Goal: Task Accomplishment & Management: Use online tool/utility

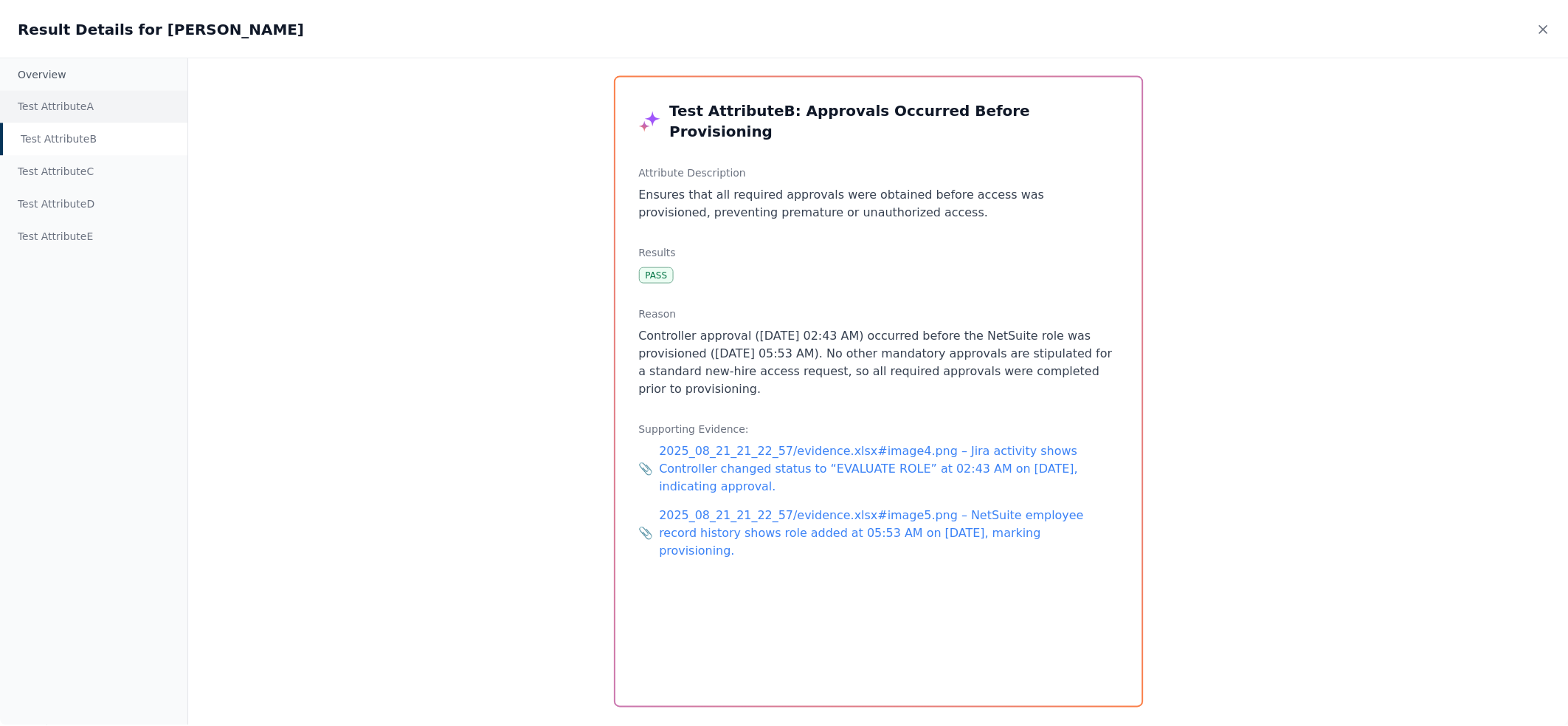
scroll to position [194, 0]
click at [1554, 19] on div "Result Details for [PERSON_NAME]" at bounding box center [787, 28] width 1574 height 56
click at [1553, 32] on icon at bounding box center [1549, 28] width 15 height 15
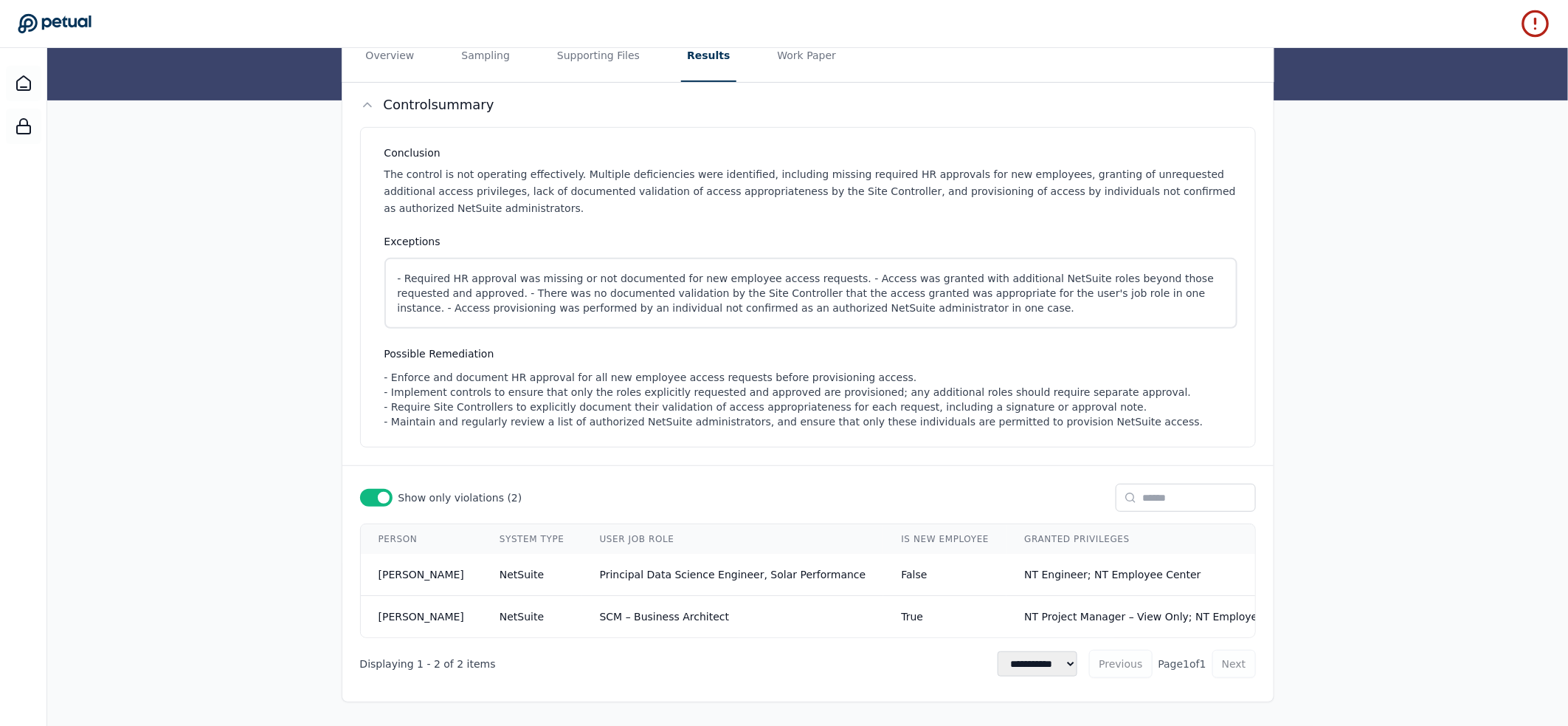
scroll to position [0, 0]
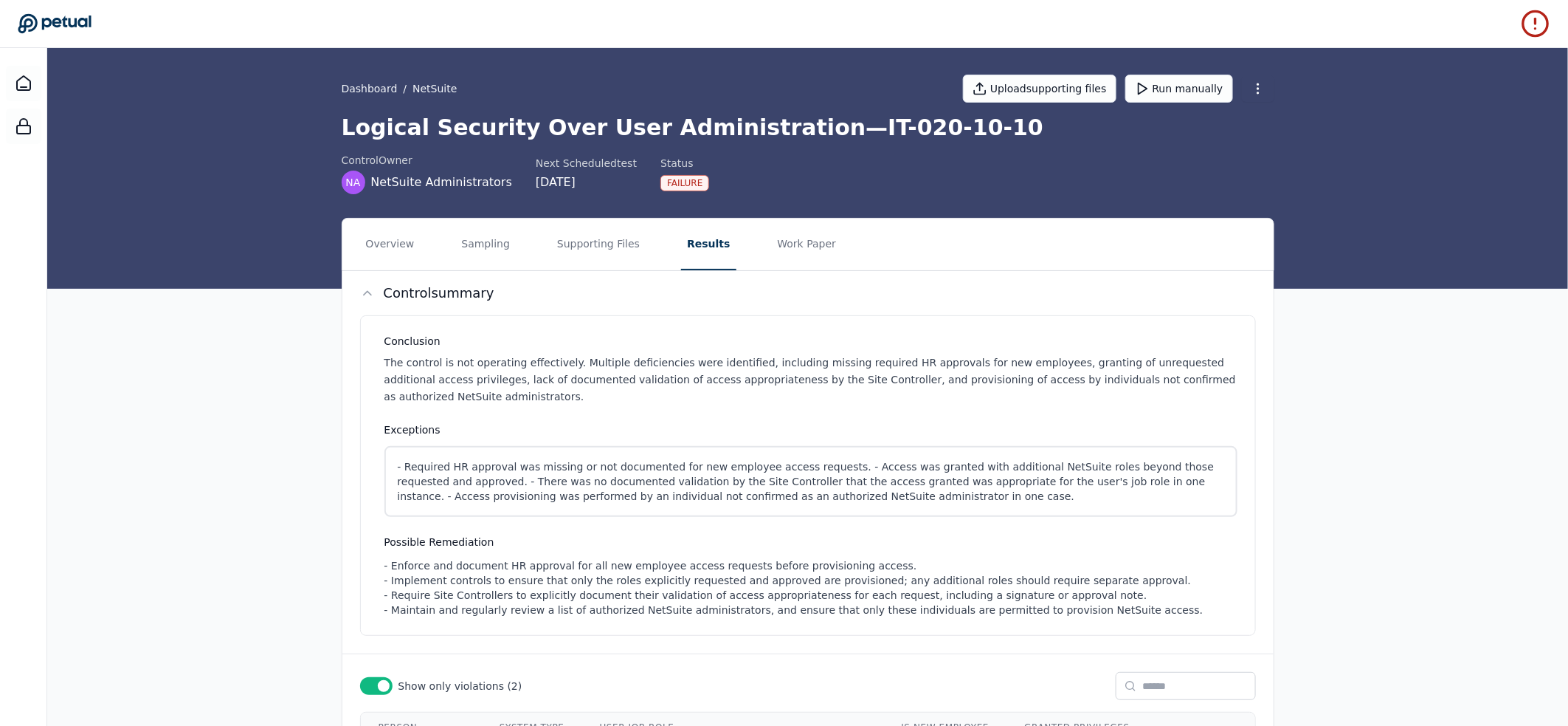
click at [50, 10] on div at bounding box center [784, 23] width 1533 height 29
click at [51, 20] on icon at bounding box center [54, 23] width 73 height 19
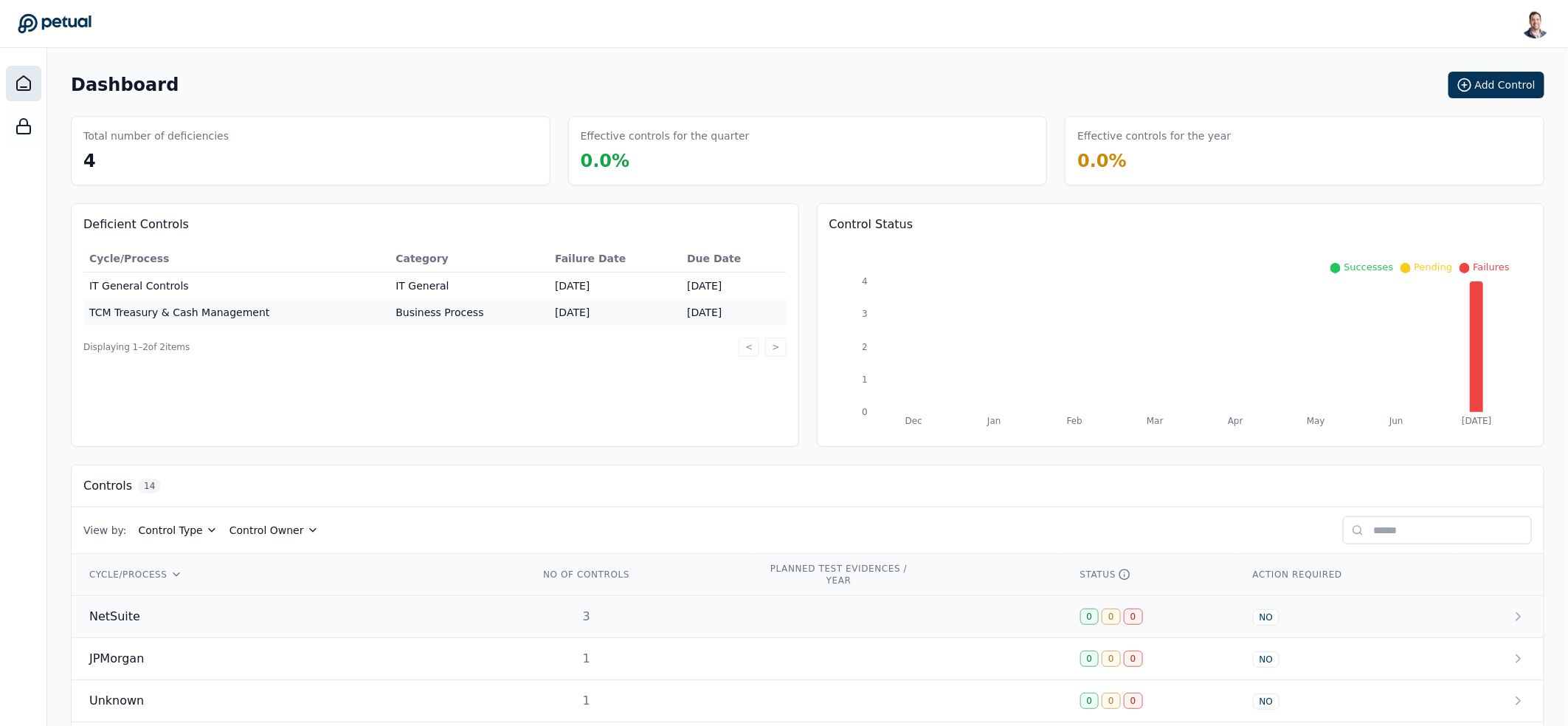
click at [886, 611] on td at bounding box center [906, 617] width 312 height 42
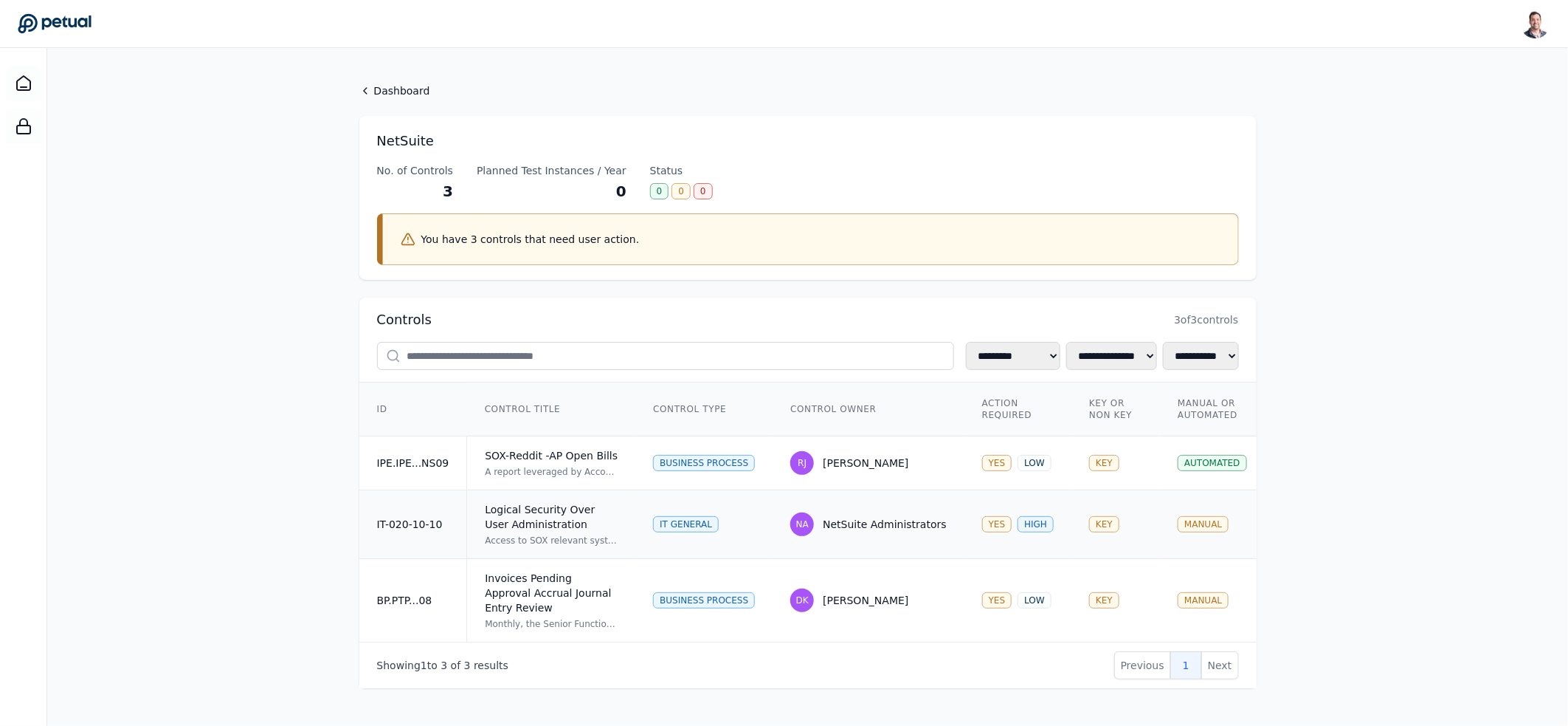
click at [607, 537] on div "Access to SOX relevant systems/applications/databases is requested by users, ap…" at bounding box center [551, 541] width 133 height 12
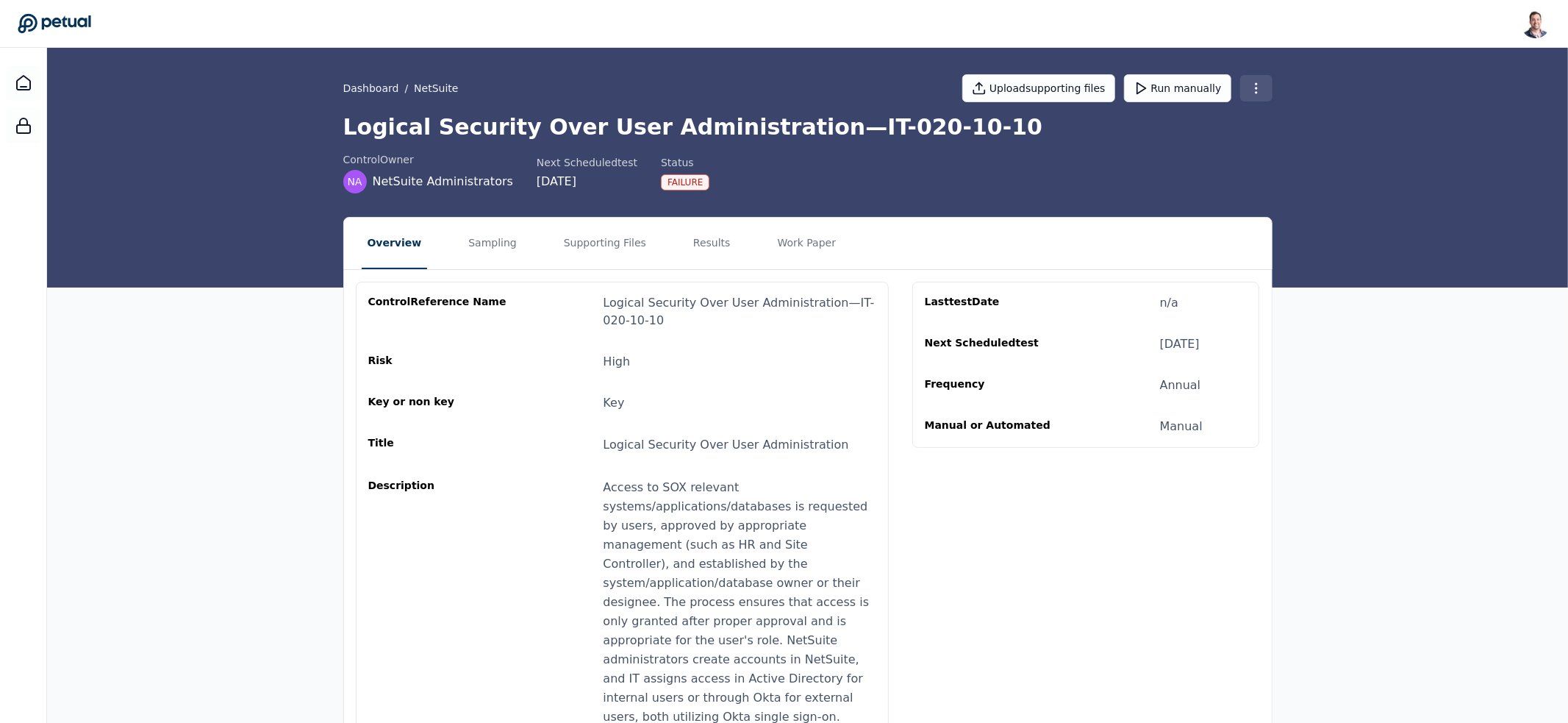
click at [1250, 88] on html "[PERSON_NAME] [EMAIL_ADDRESS] Sign out Dashboard / NetSuite Upload supporting f…" at bounding box center [784, 623] width 1568 height 1247
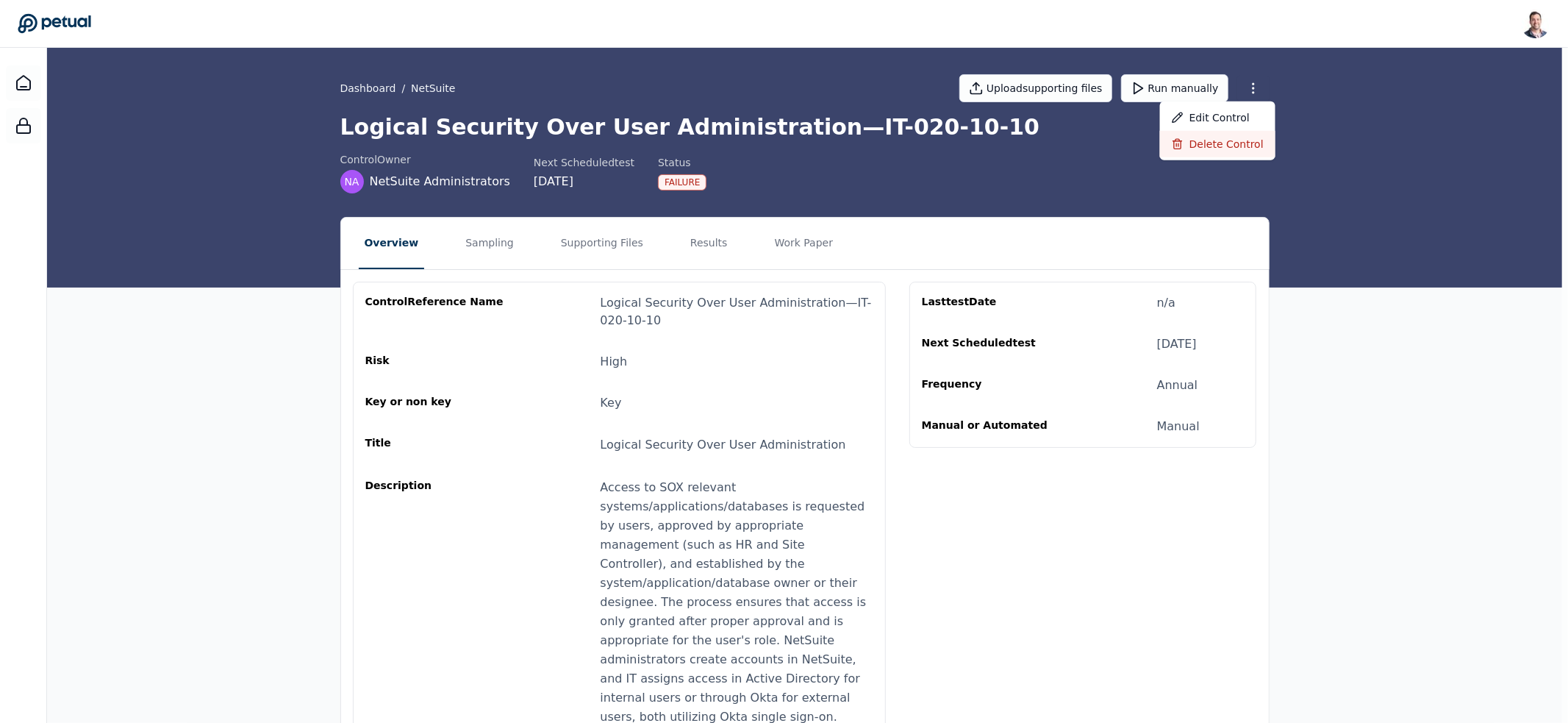
click at [1247, 134] on div "Delete control" at bounding box center [1217, 143] width 116 height 26
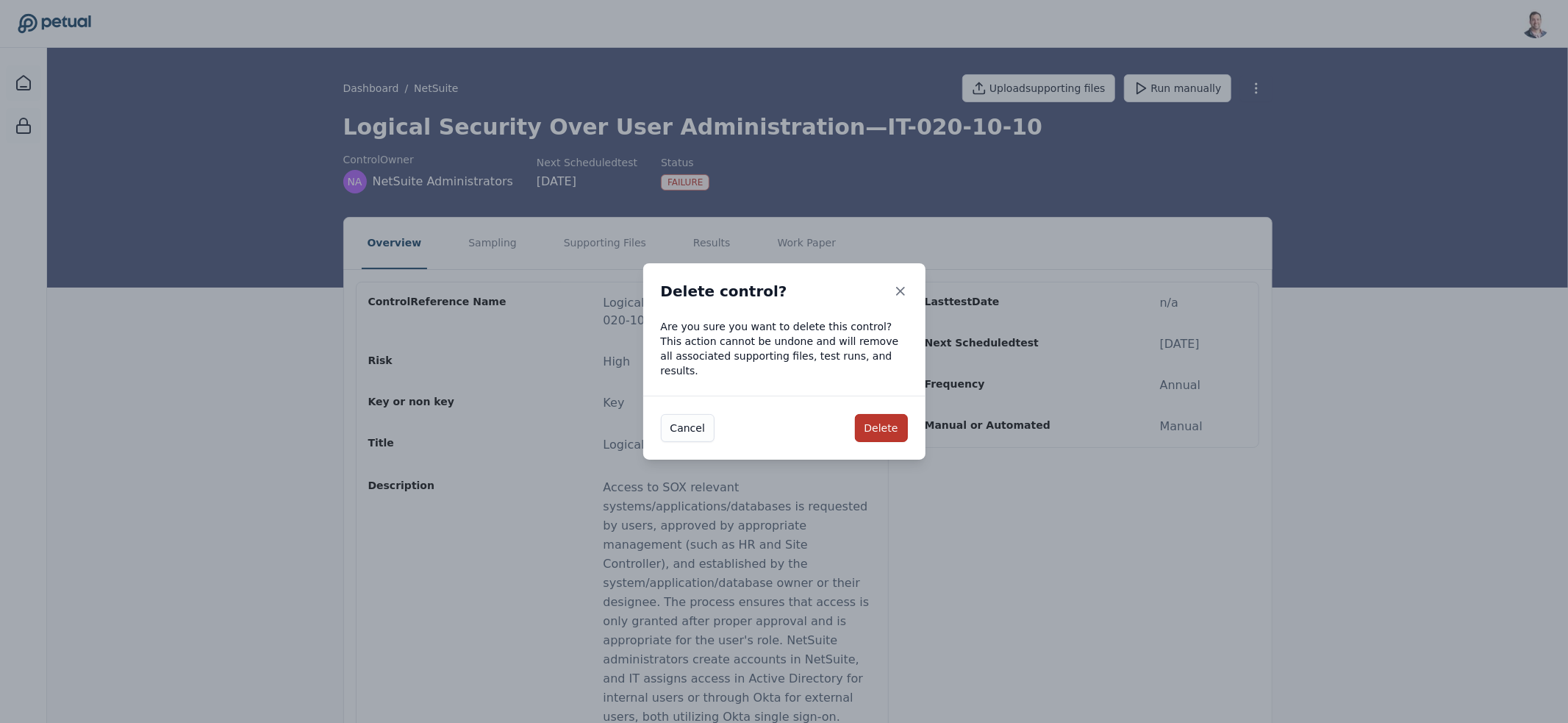
click at [898, 414] on button "Delete" at bounding box center [881, 427] width 53 height 28
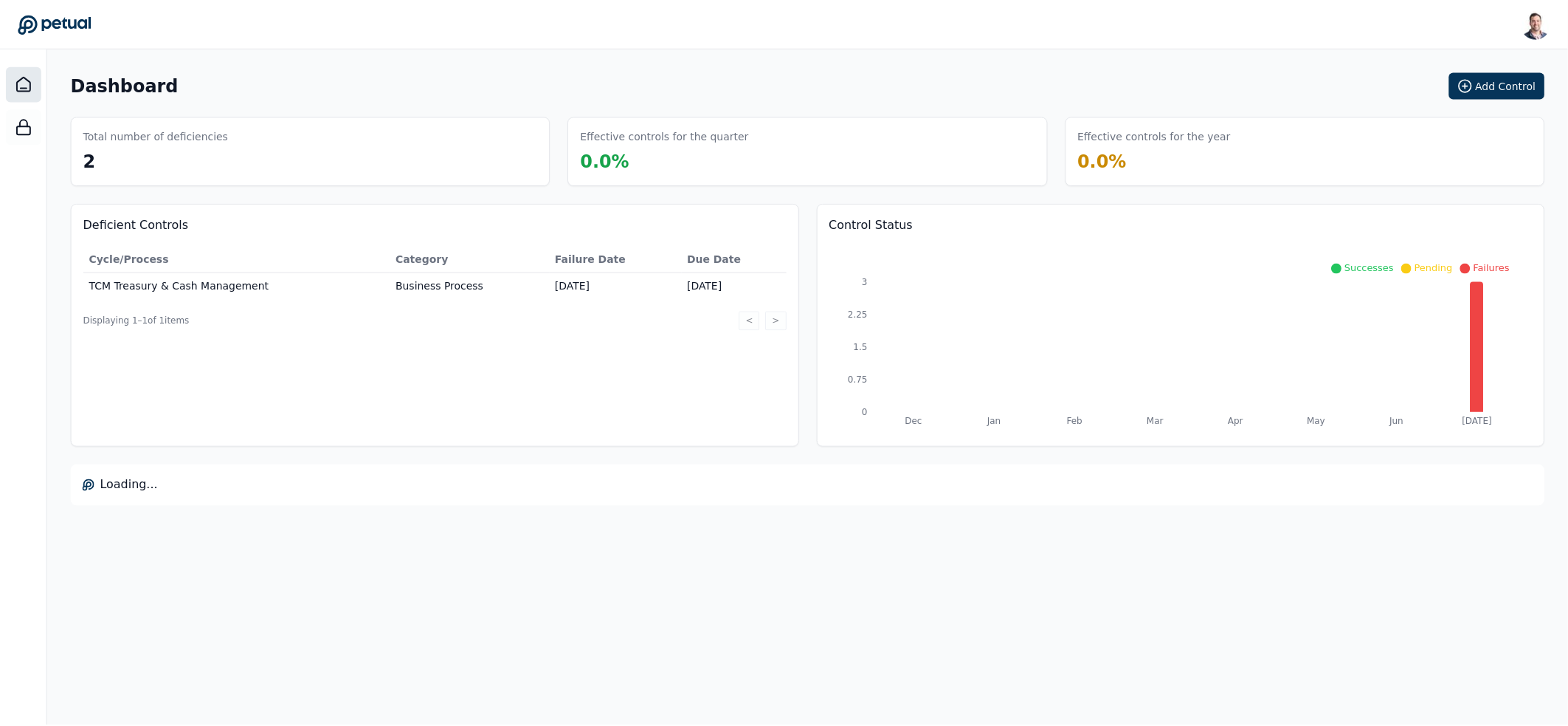
scroll to position [2, 0]
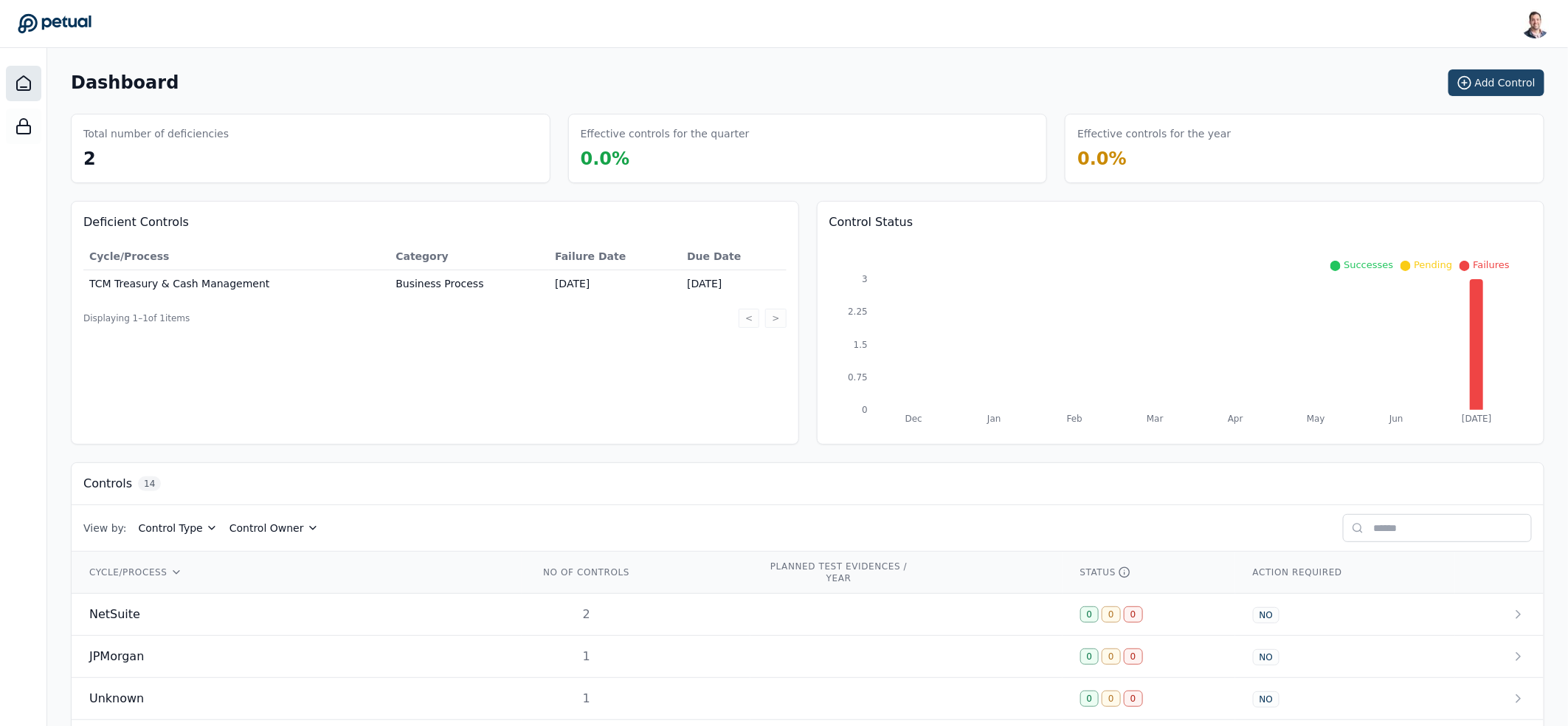
click at [1471, 87] on circle at bounding box center [1464, 83] width 13 height 13
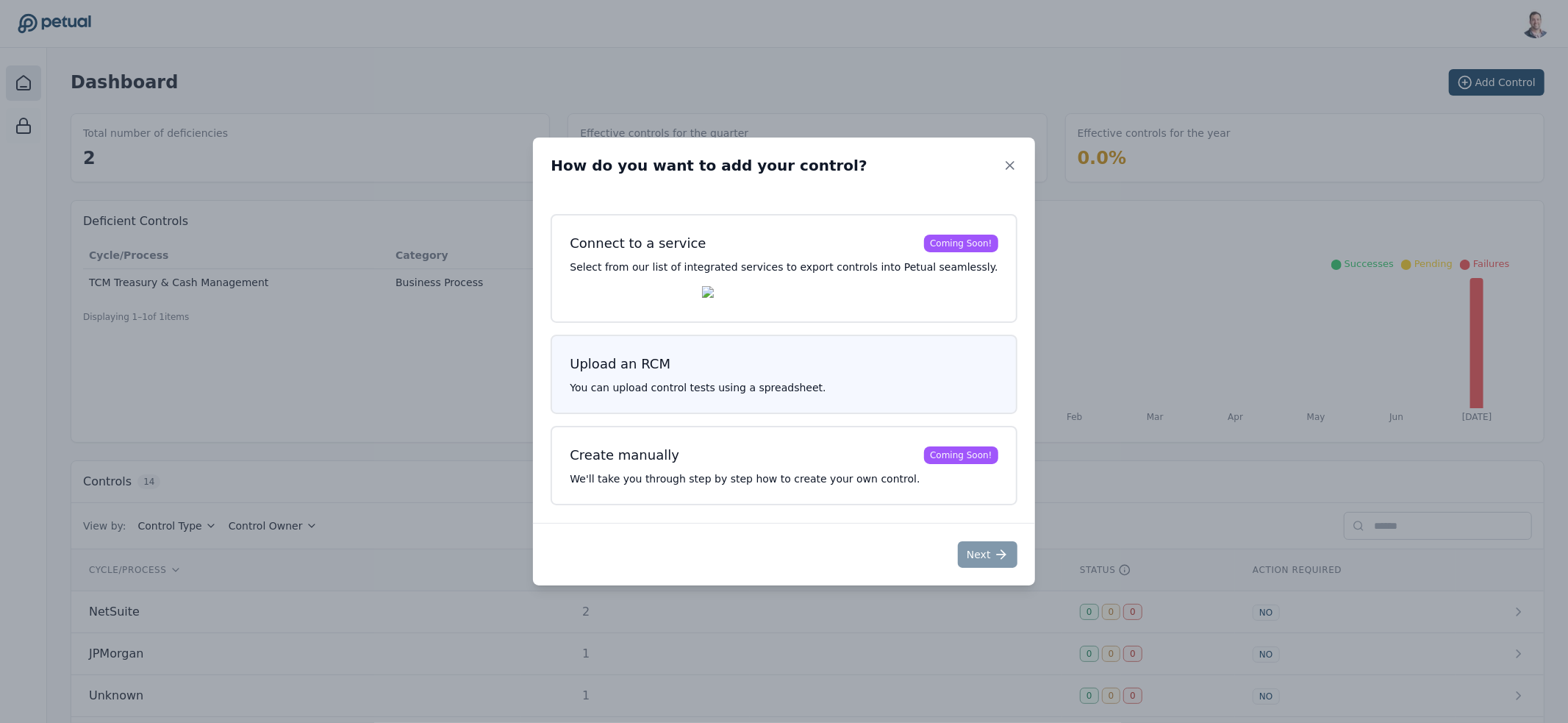
click at [815, 366] on h3 "Upload an RCM" at bounding box center [784, 363] width 428 height 20
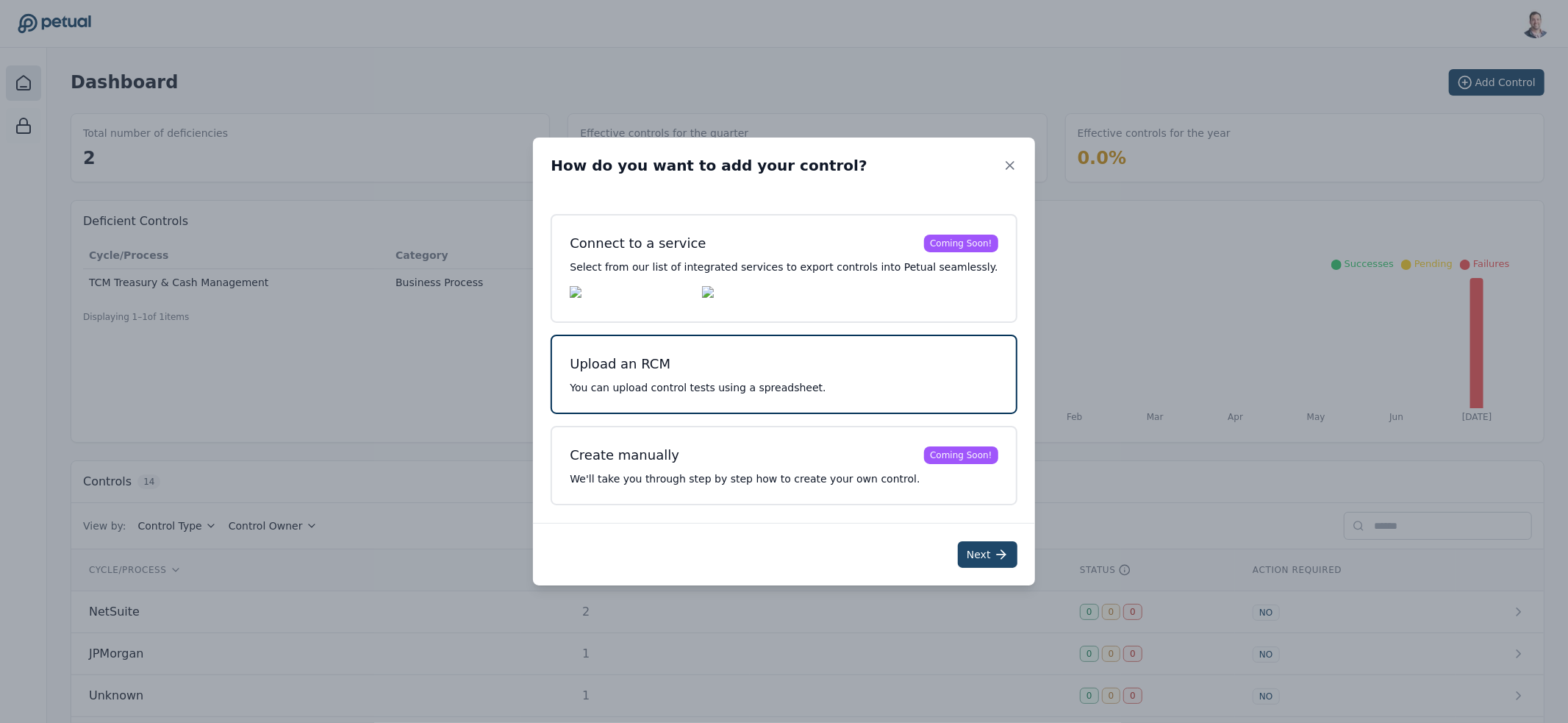
click at [971, 558] on button "Next" at bounding box center [987, 554] width 59 height 26
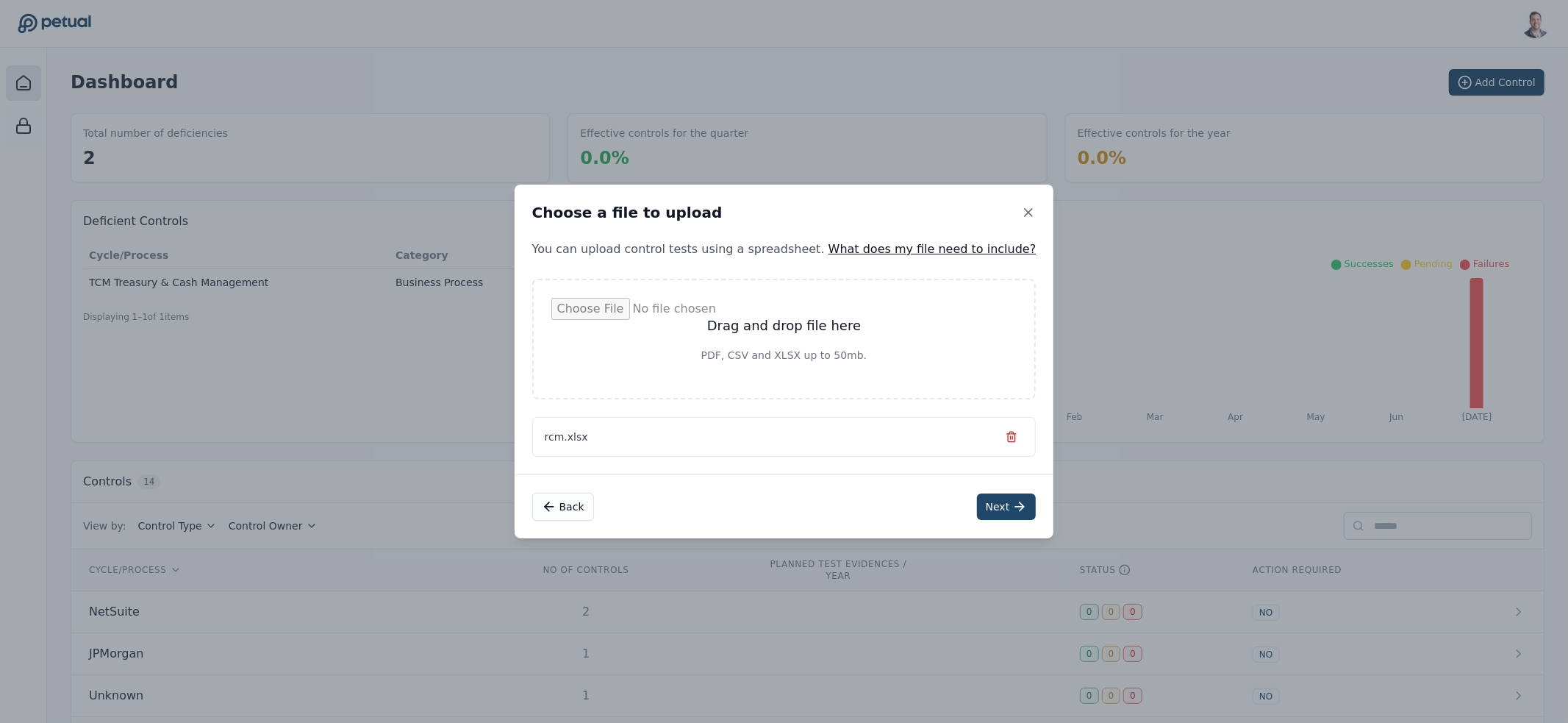
click at [1012, 511] on icon at bounding box center [1019, 507] width 15 height 15
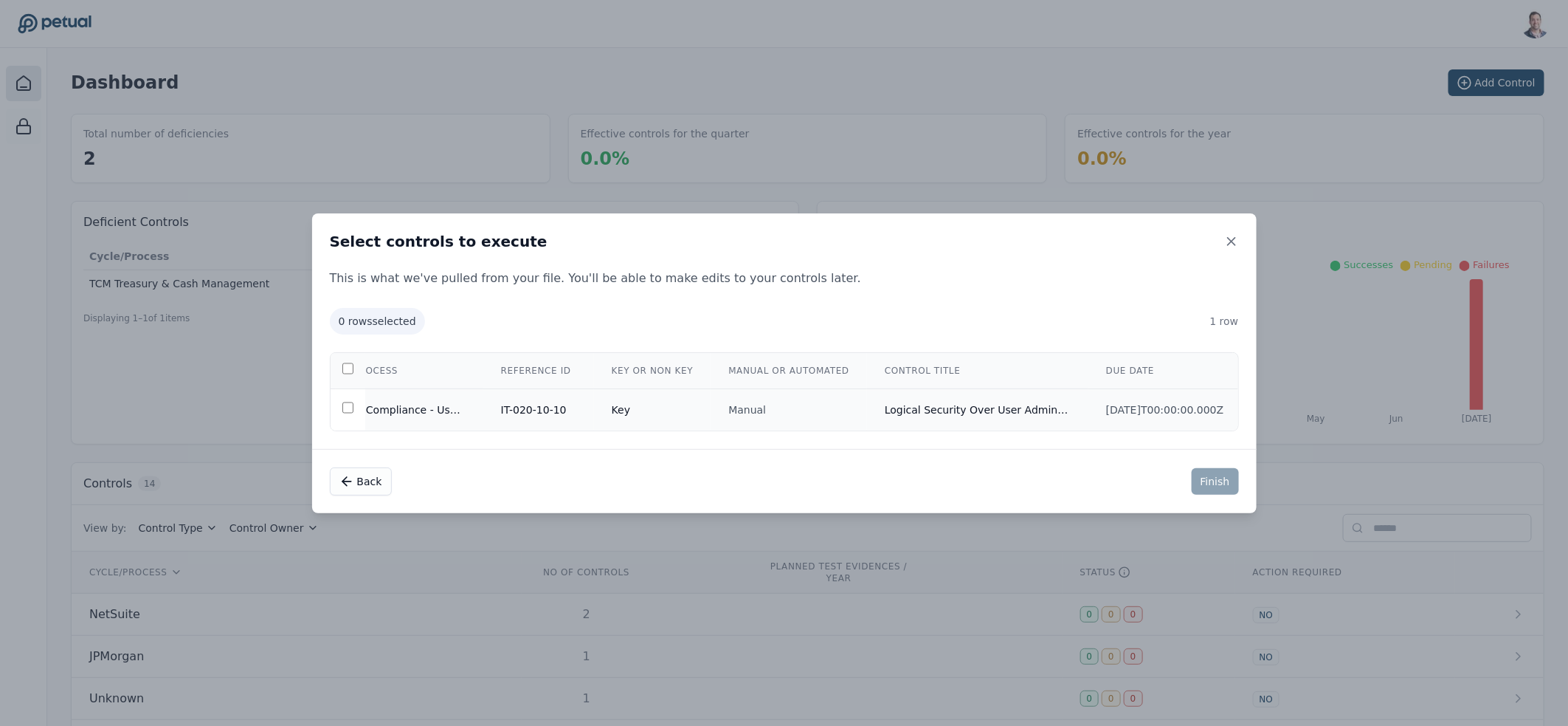
scroll to position [0, 319]
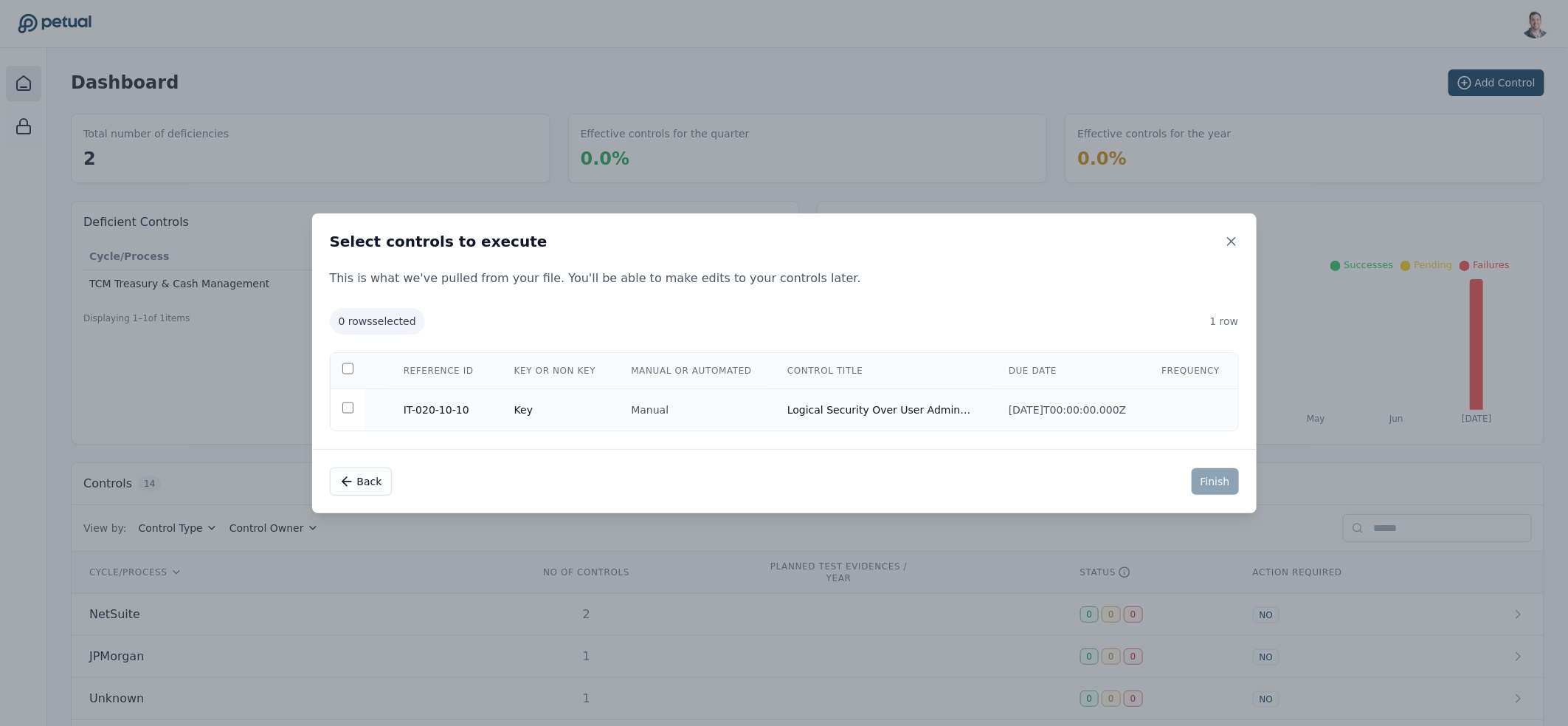
click at [802, 403] on td "Logical Security Over User Administration - NetSuite" at bounding box center [880, 409] width 222 height 42
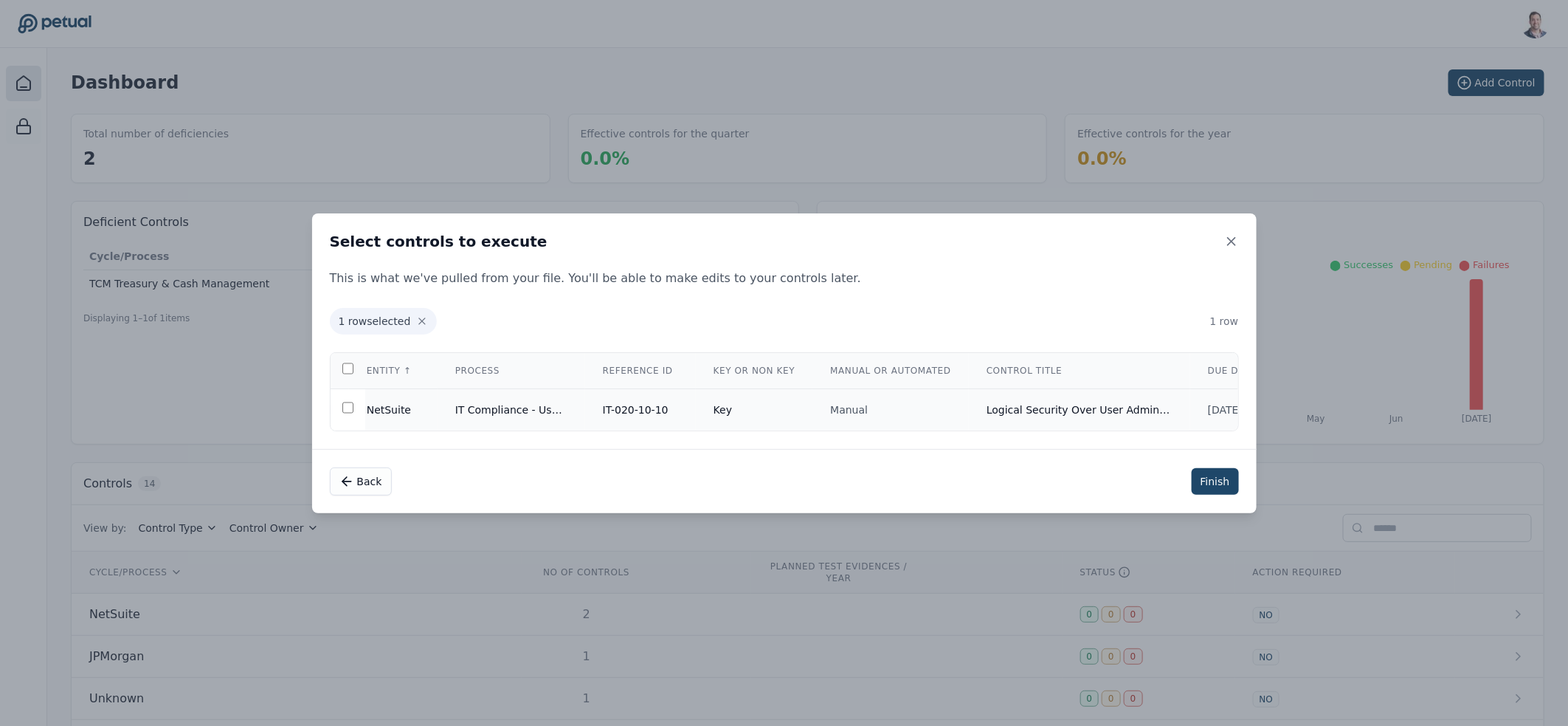
scroll to position [0, 0]
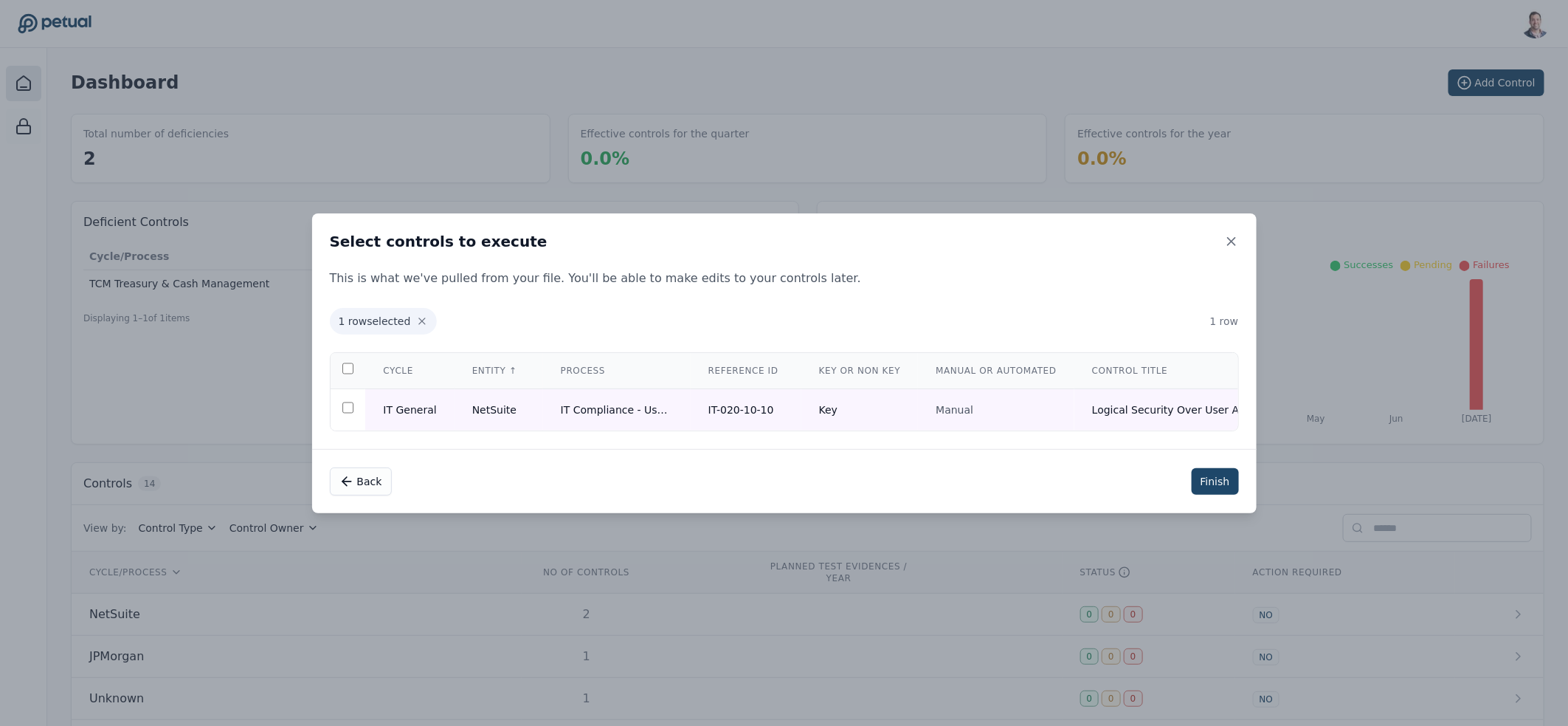
click at [1206, 481] on button "Finish" at bounding box center [1215, 481] width 47 height 26
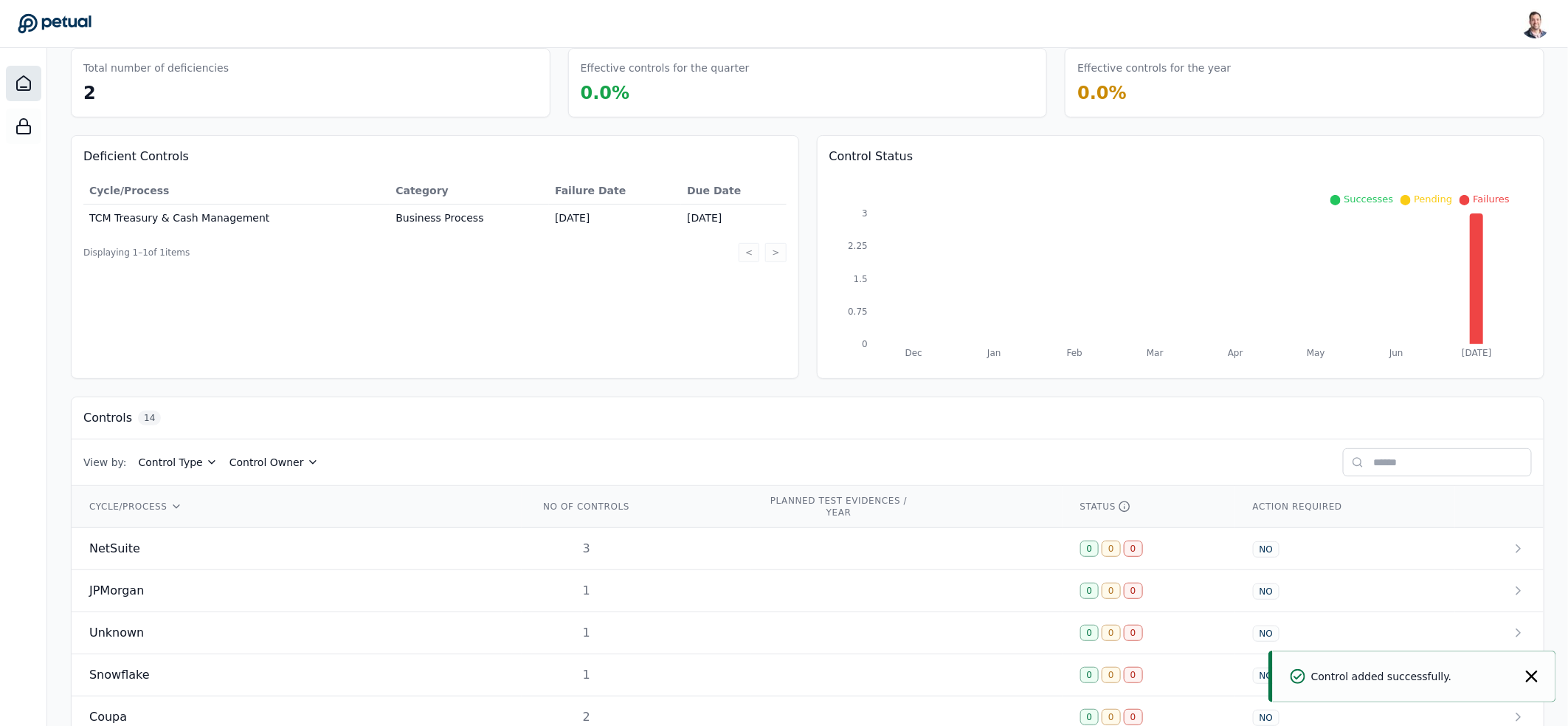
scroll to position [69, 0]
click at [481, 553] on div "NetSuite" at bounding box center [296, 548] width 414 height 18
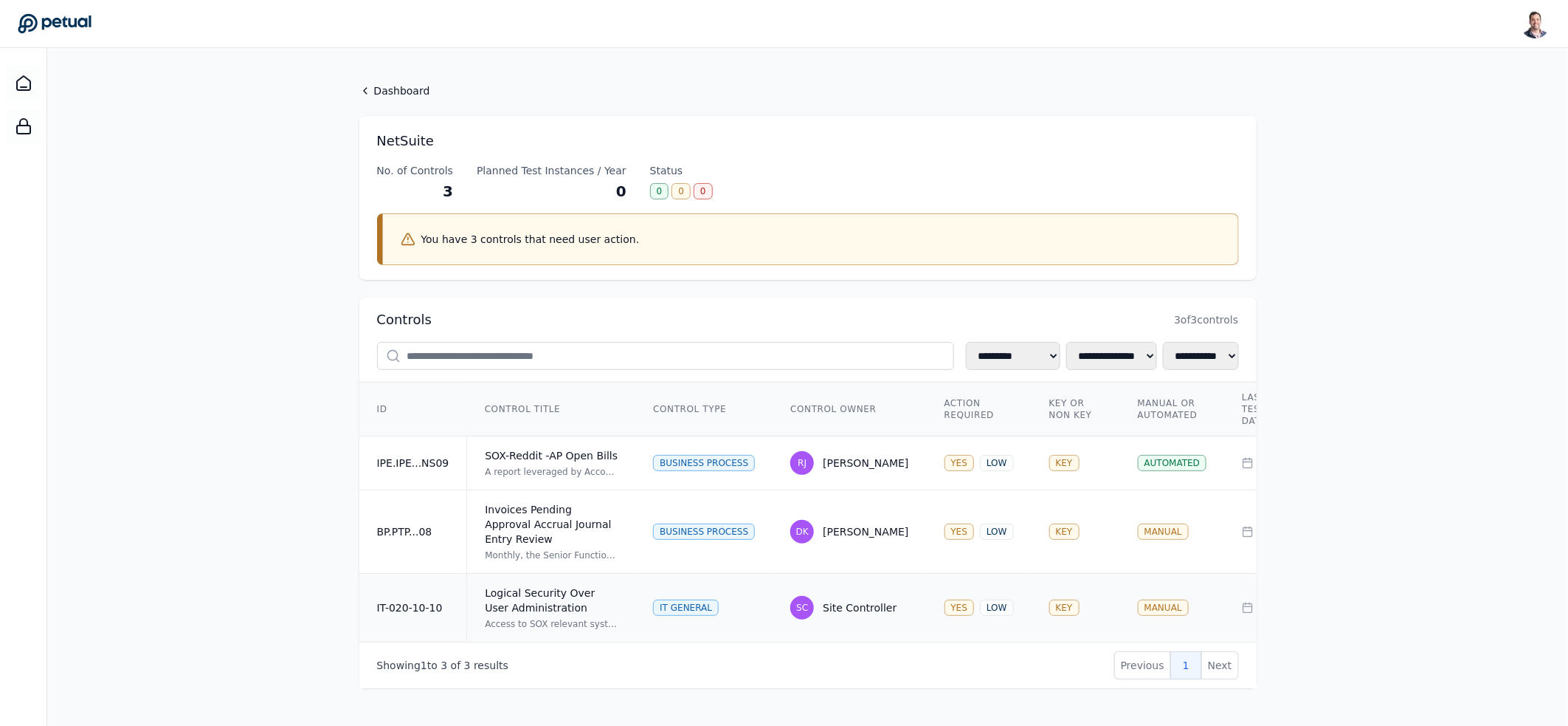
click at [573, 611] on div "Logical Security Over User Administration" at bounding box center [551, 600] width 133 height 29
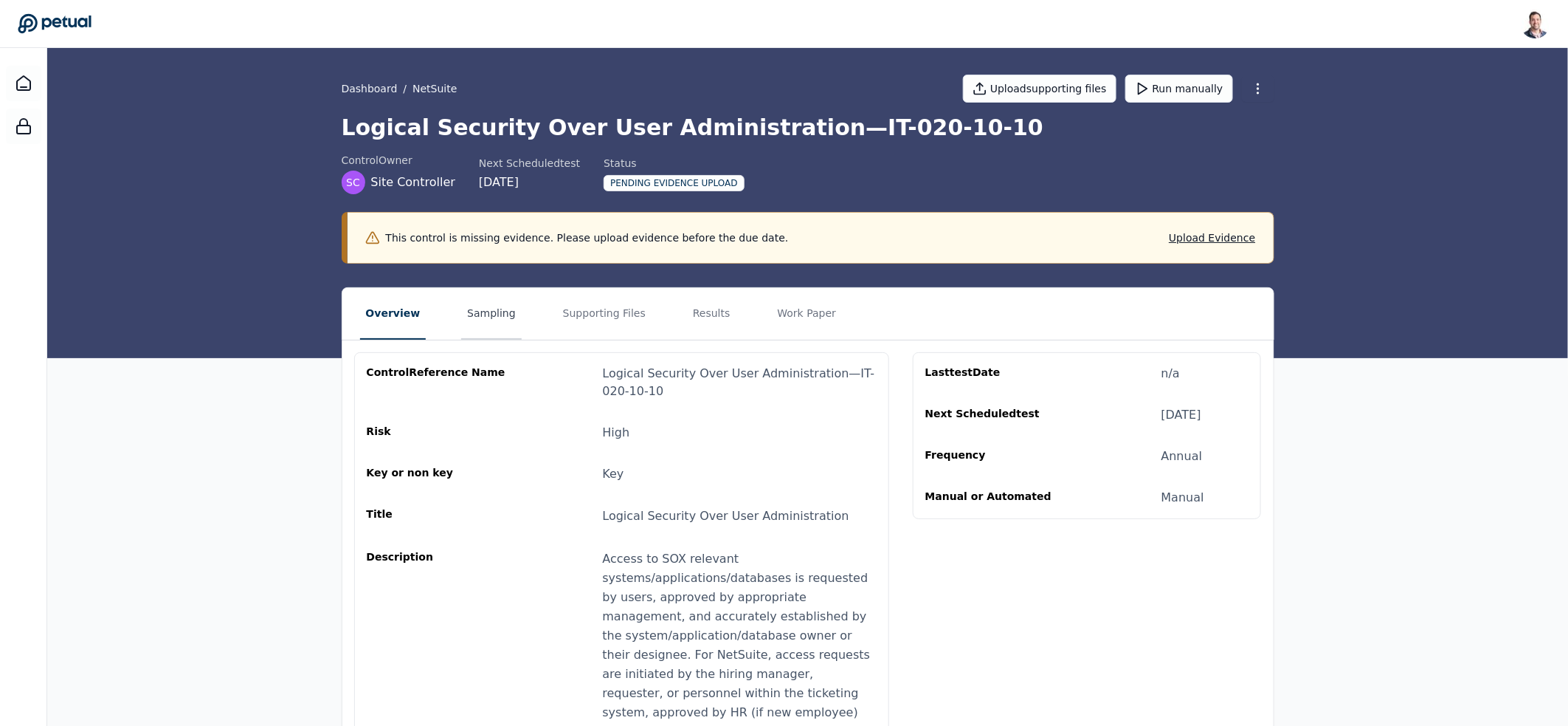
click at [483, 314] on button "Sampling" at bounding box center [491, 314] width 60 height 52
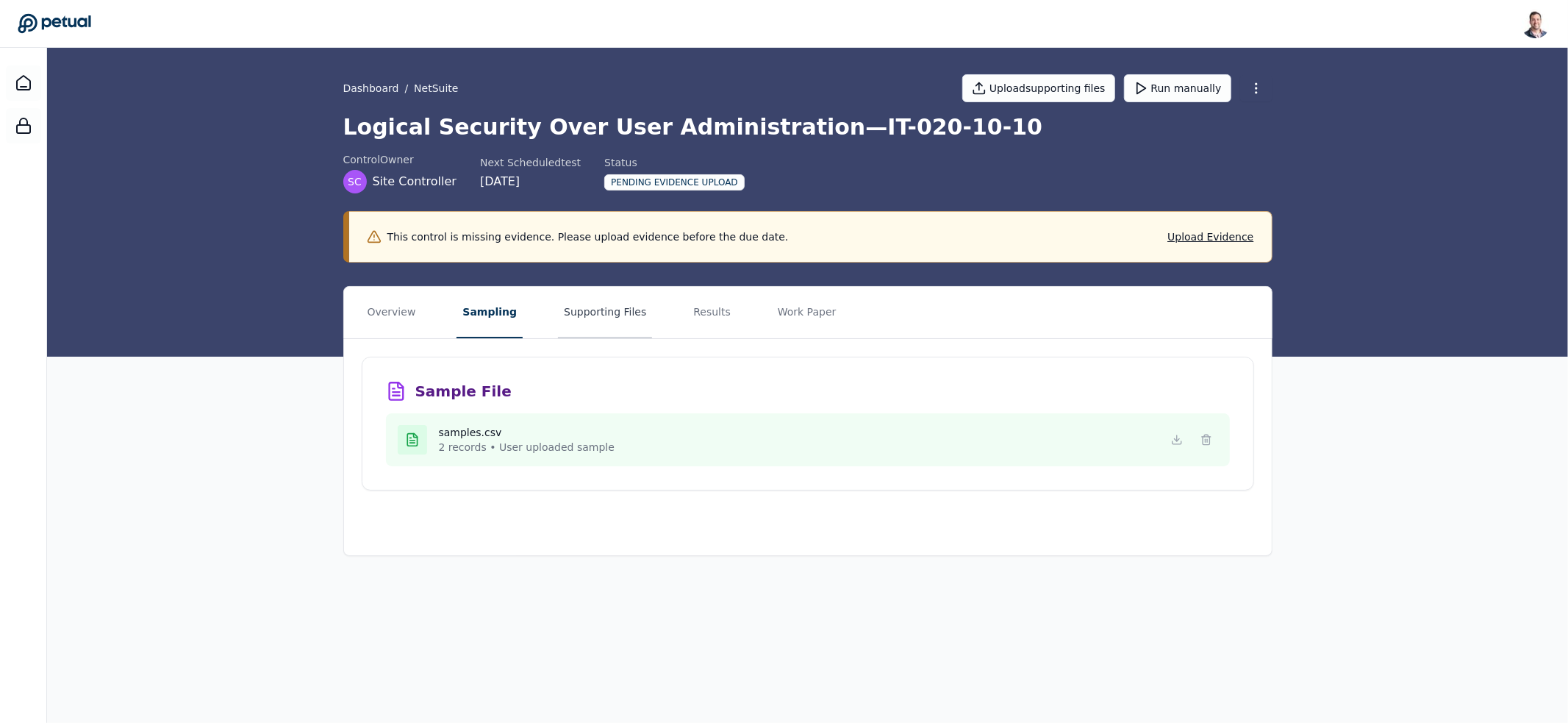
click at [597, 324] on button "Supporting Files" at bounding box center [604, 312] width 94 height 52
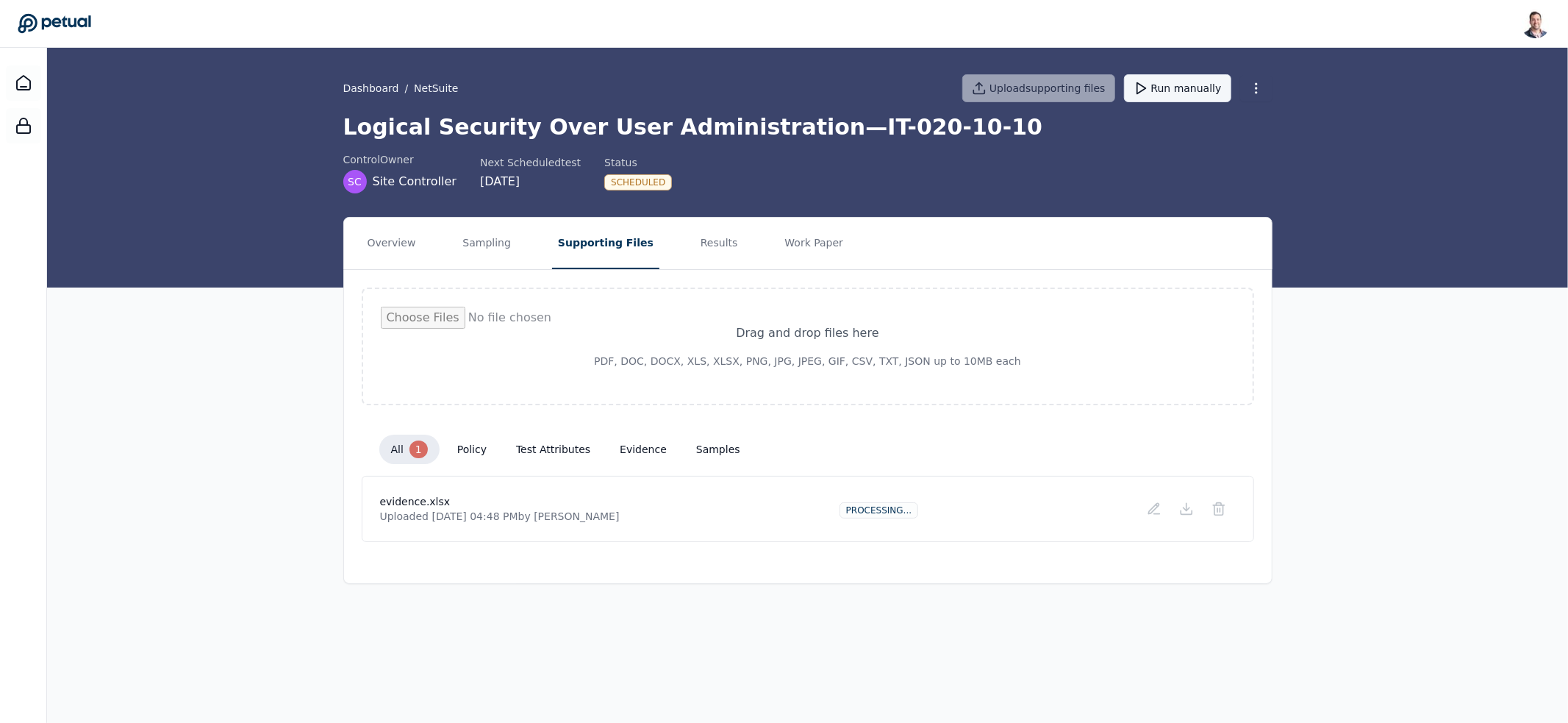
click at [1184, 89] on button "Run manually" at bounding box center [1177, 88] width 107 height 28
click at [696, 245] on button "Results" at bounding box center [719, 243] width 50 height 52
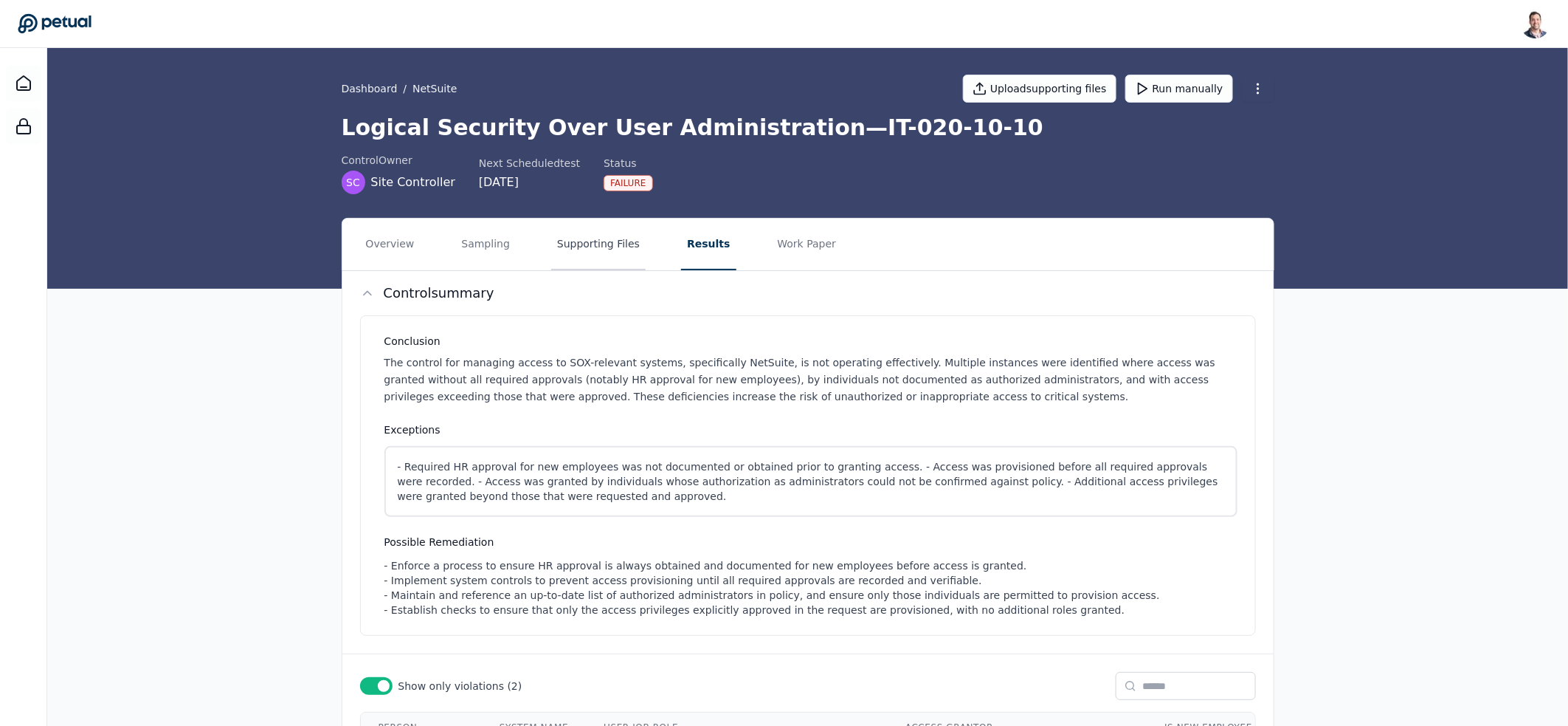
click at [584, 253] on button "Supporting Files" at bounding box center [598, 244] width 94 height 52
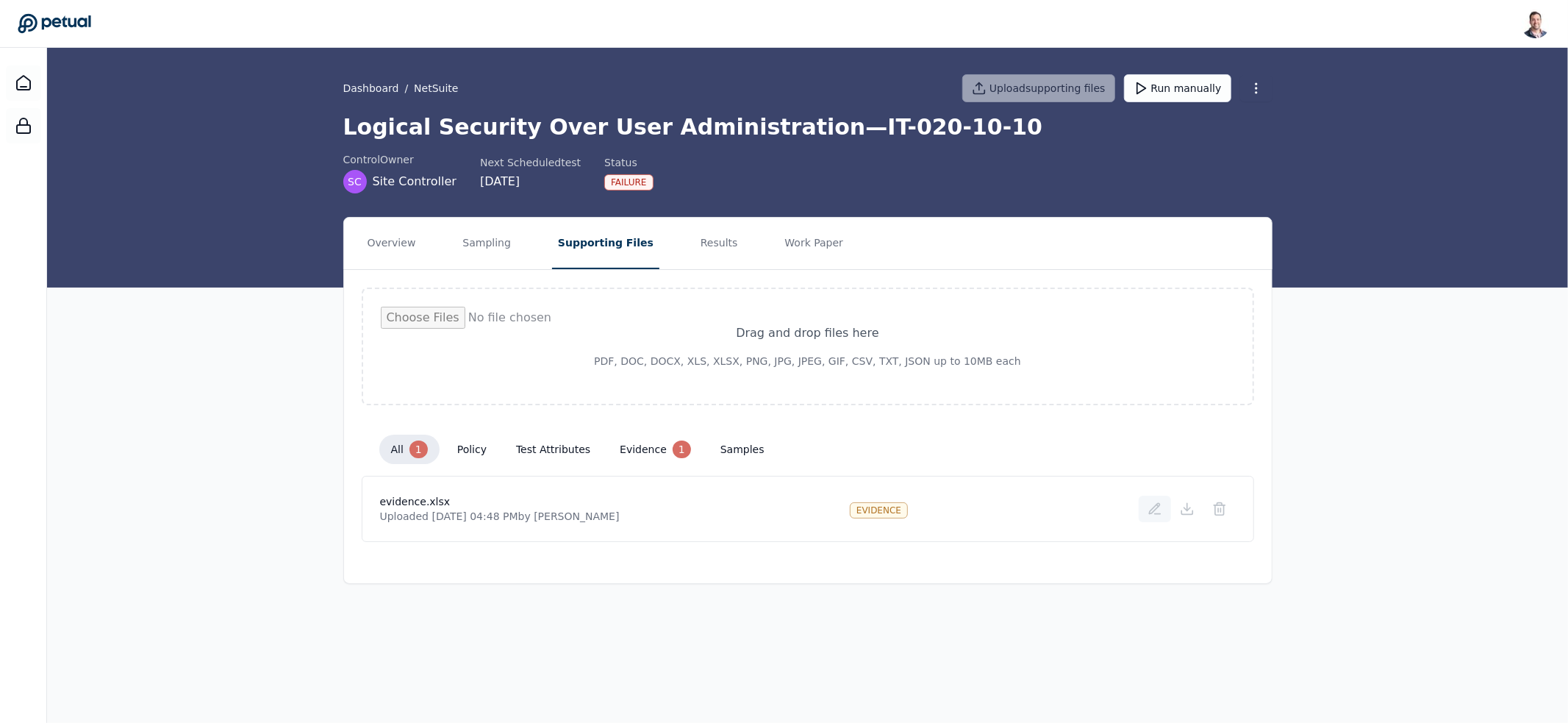
click at [1148, 507] on icon at bounding box center [1155, 509] width 15 height 15
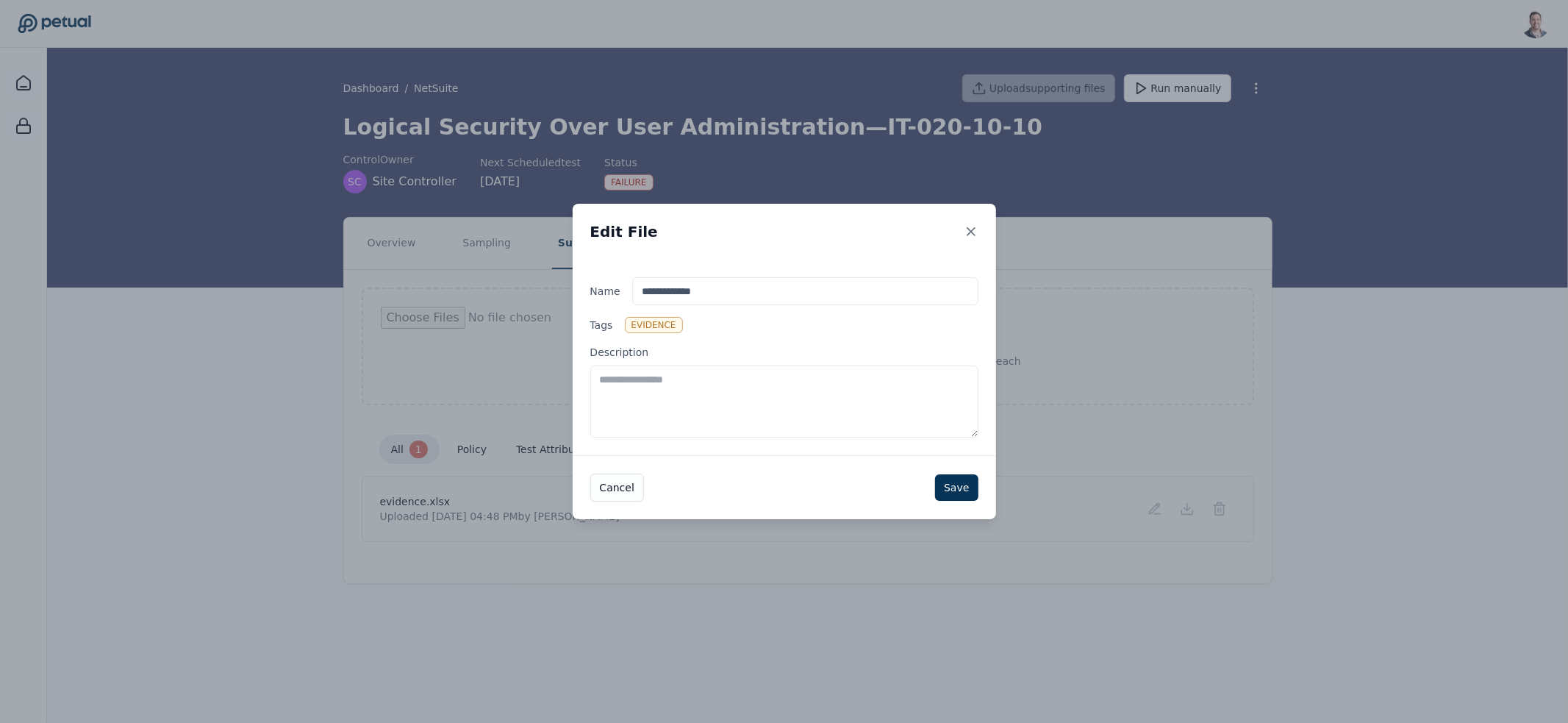
click at [801, 390] on textarea "Description" at bounding box center [784, 402] width 388 height 72
click at [671, 405] on textarea "Description" at bounding box center [784, 402] width 388 height 72
click at [973, 230] on icon at bounding box center [971, 232] width 15 height 15
